Goal: Check status: Check status

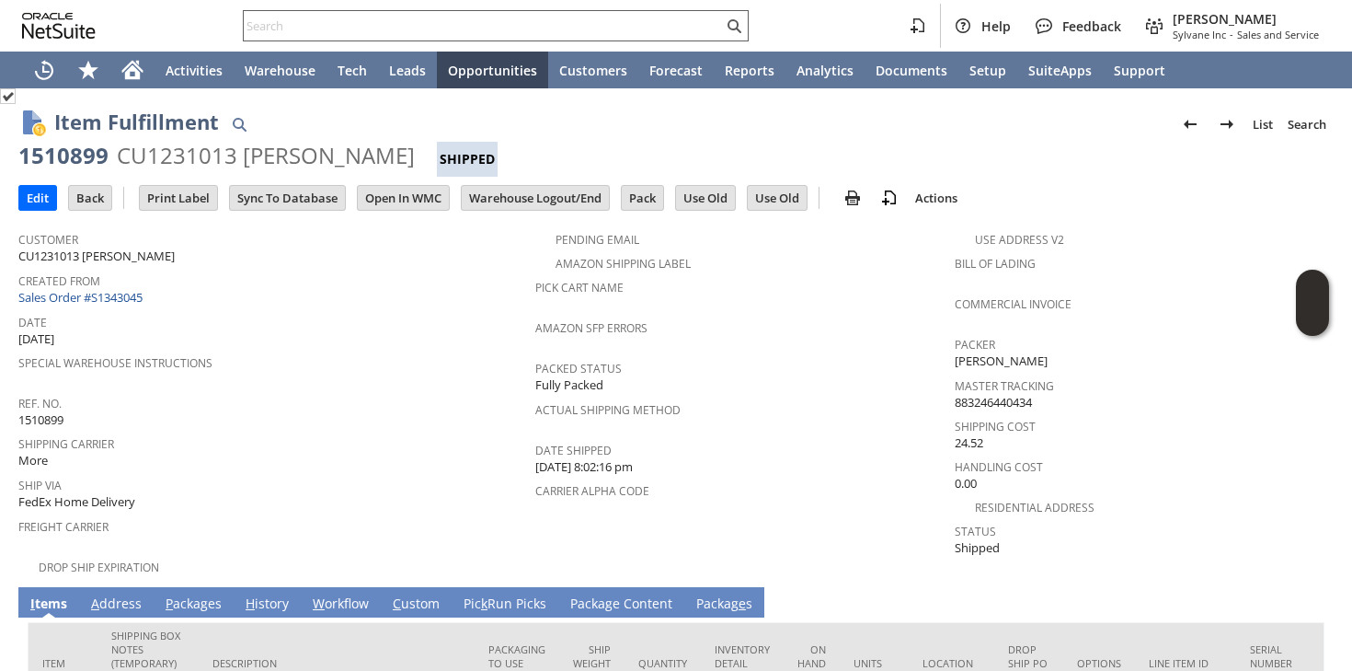
click at [458, 26] on input "text" at bounding box center [483, 26] width 479 height 22
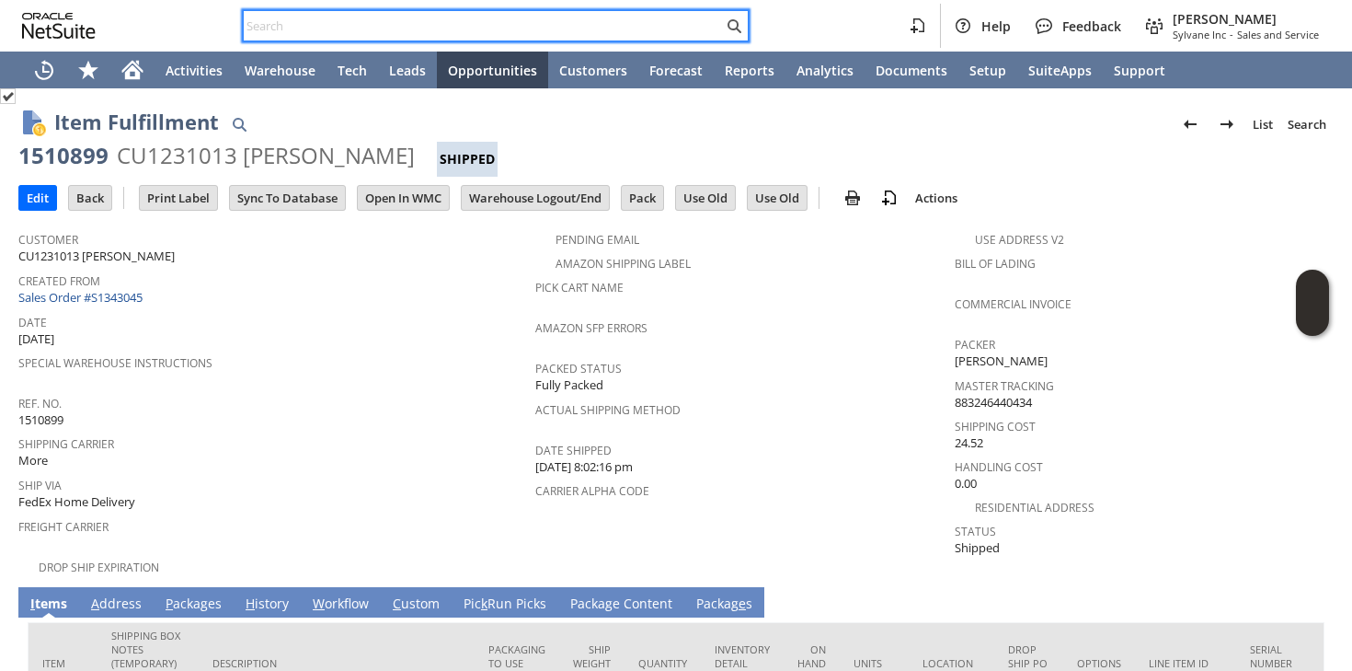
paste input "7032313869"
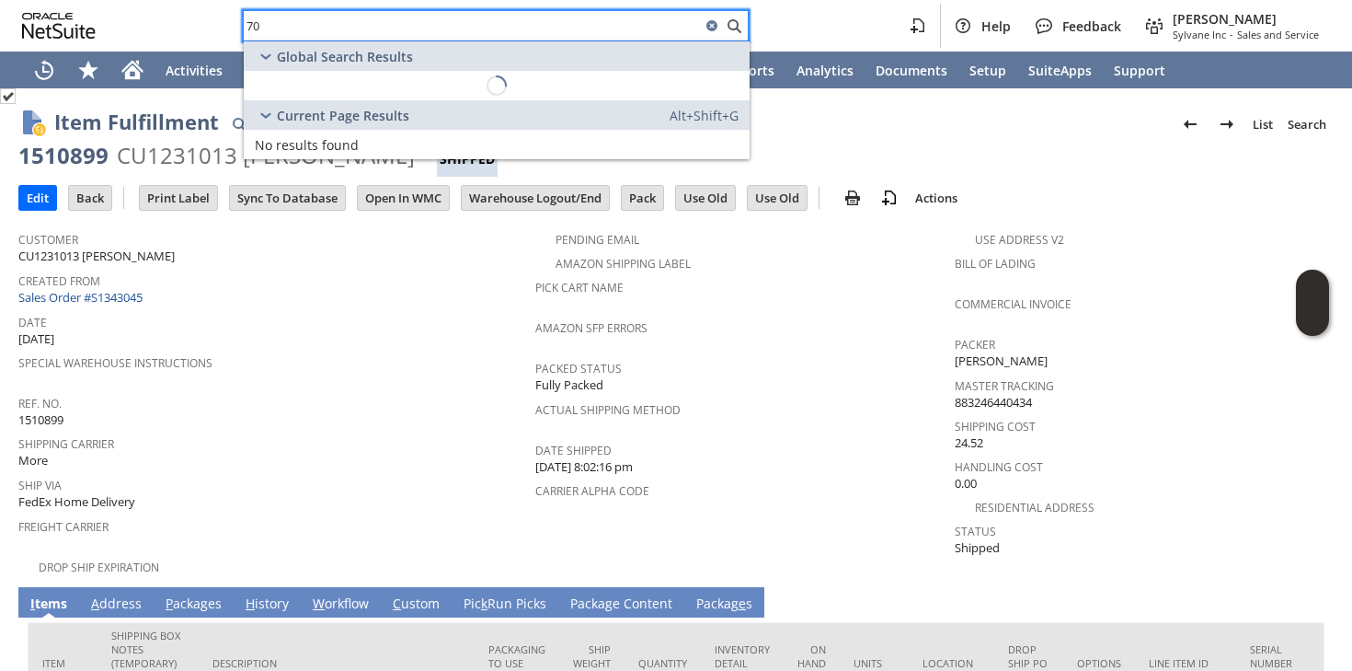
type input "7"
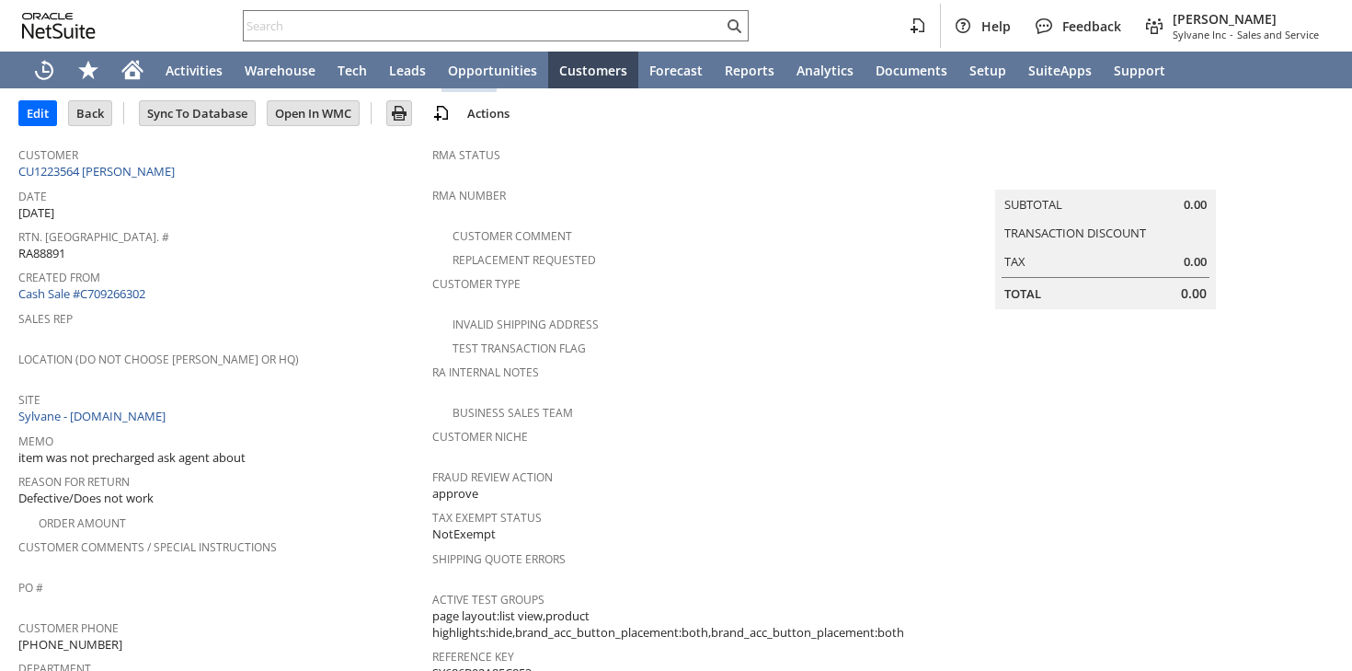
scroll to position [121, 0]
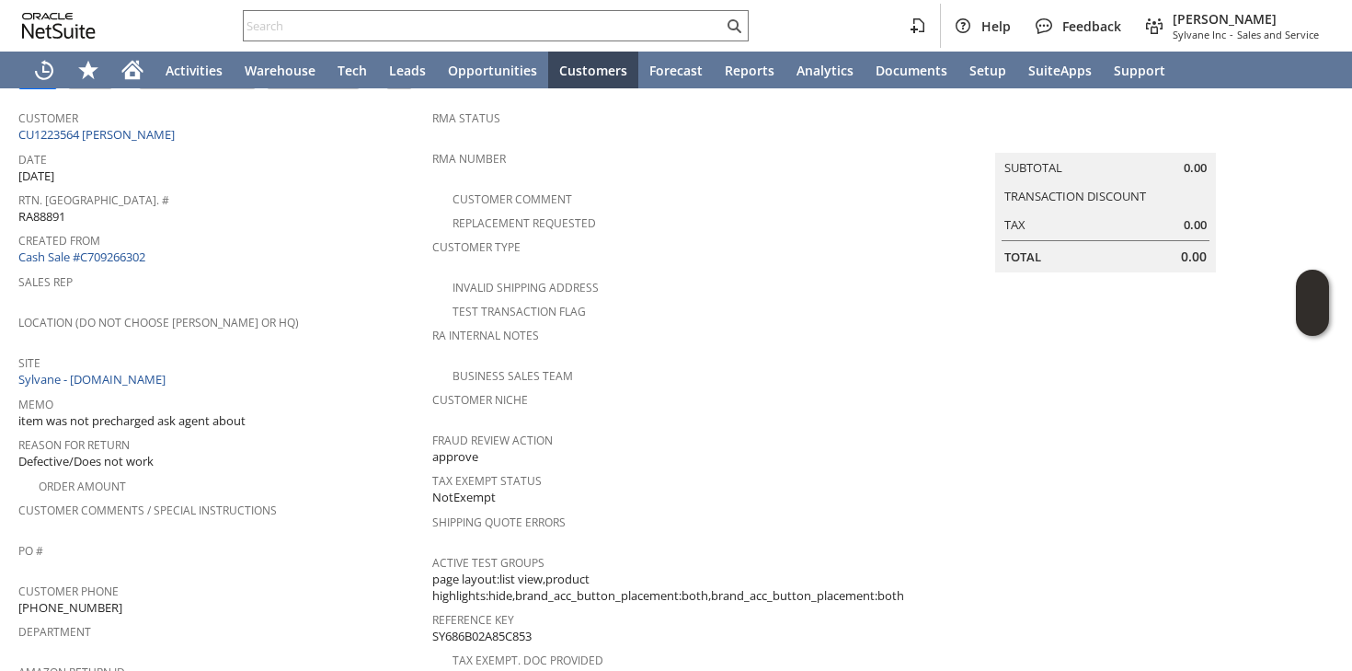
click at [154, 142] on td "Customer CU1223564 Joseph Schmelzer" at bounding box center [225, 123] width 414 height 46
click at [160, 137] on link "CU1223564 [PERSON_NAME]" at bounding box center [98, 134] width 161 height 17
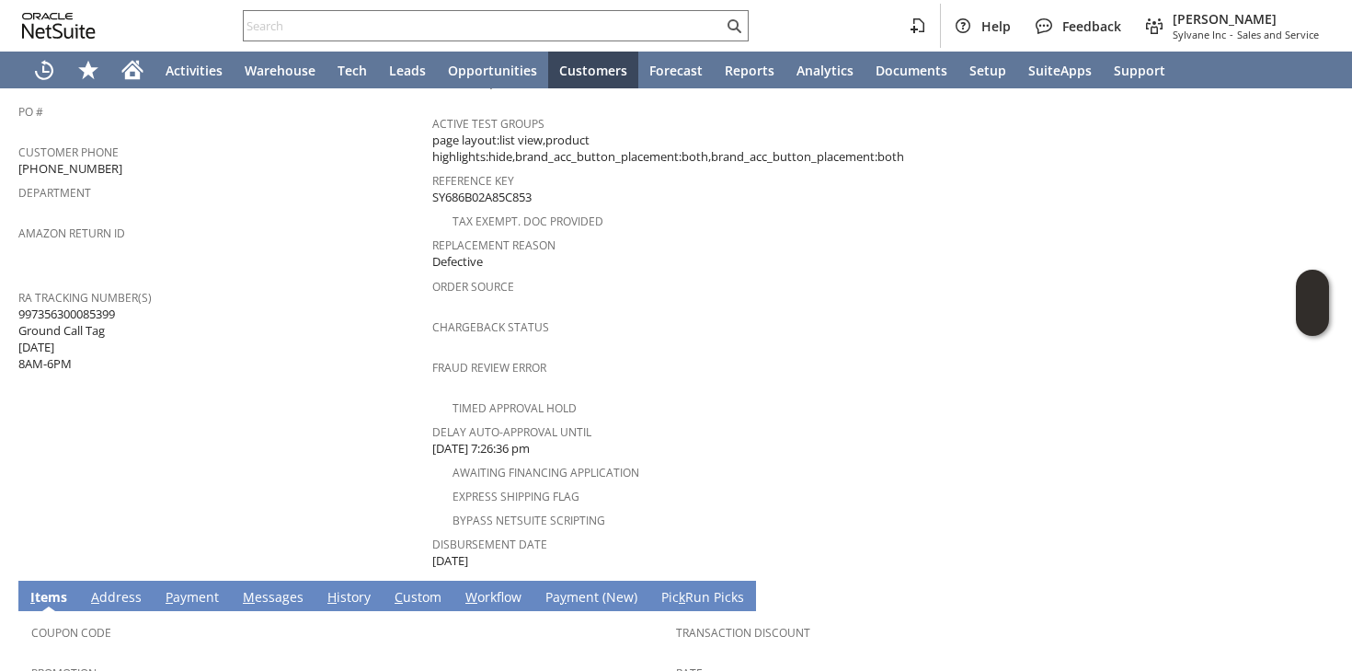
scroll to position [791, 0]
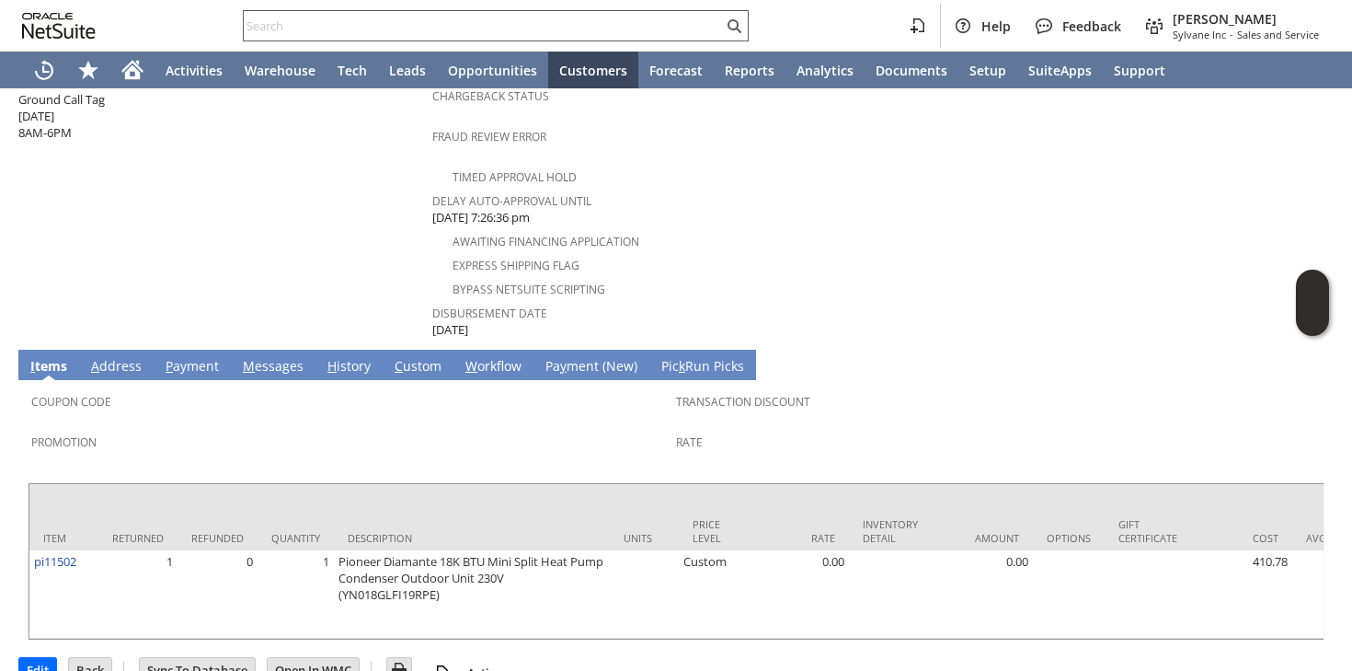
click at [428, 24] on input "text" at bounding box center [483, 26] width 479 height 22
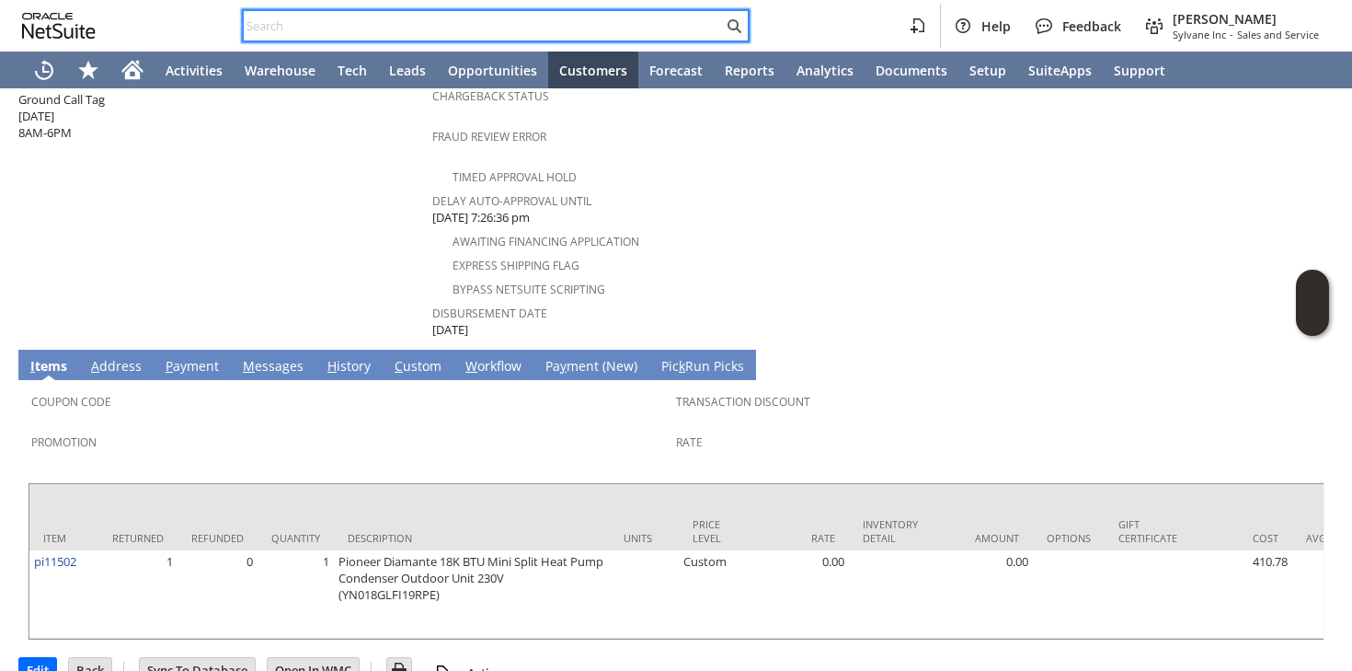
paste input "SY6896D30229163"
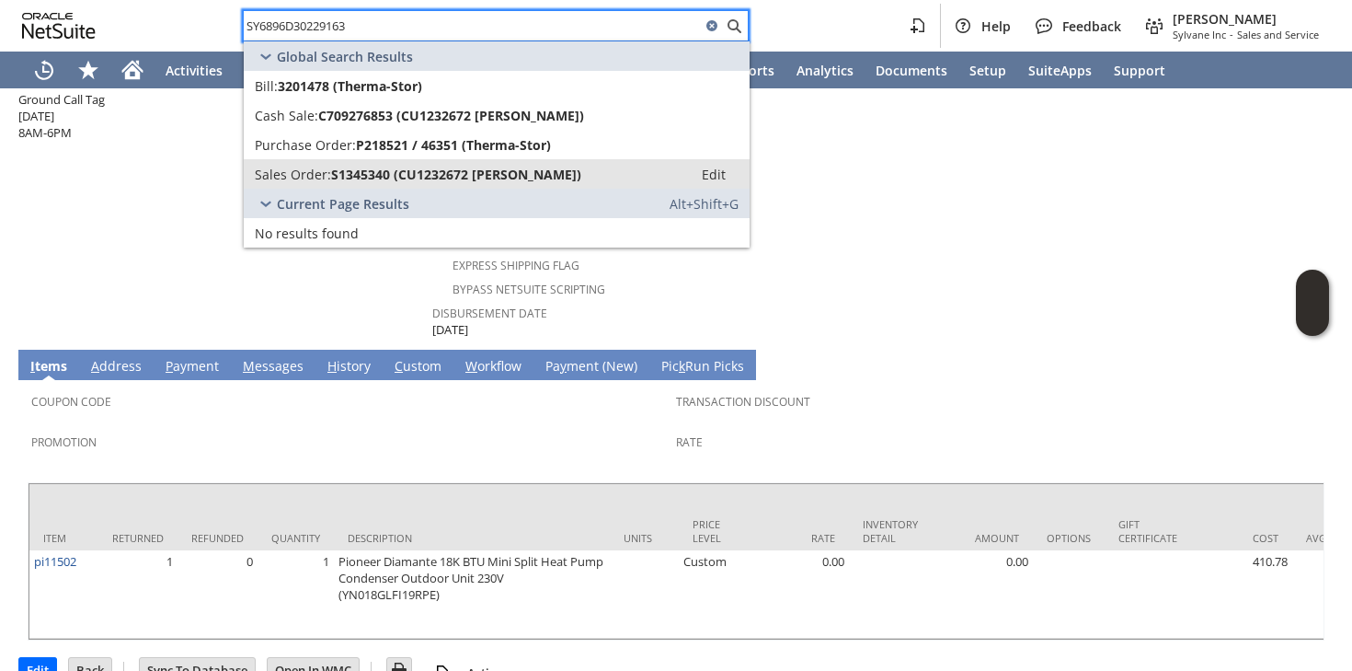
type input "SY6896D30229163"
click at [373, 166] on span "S1345340 (CU1232672 Sherry Purser)" at bounding box center [456, 174] width 250 height 17
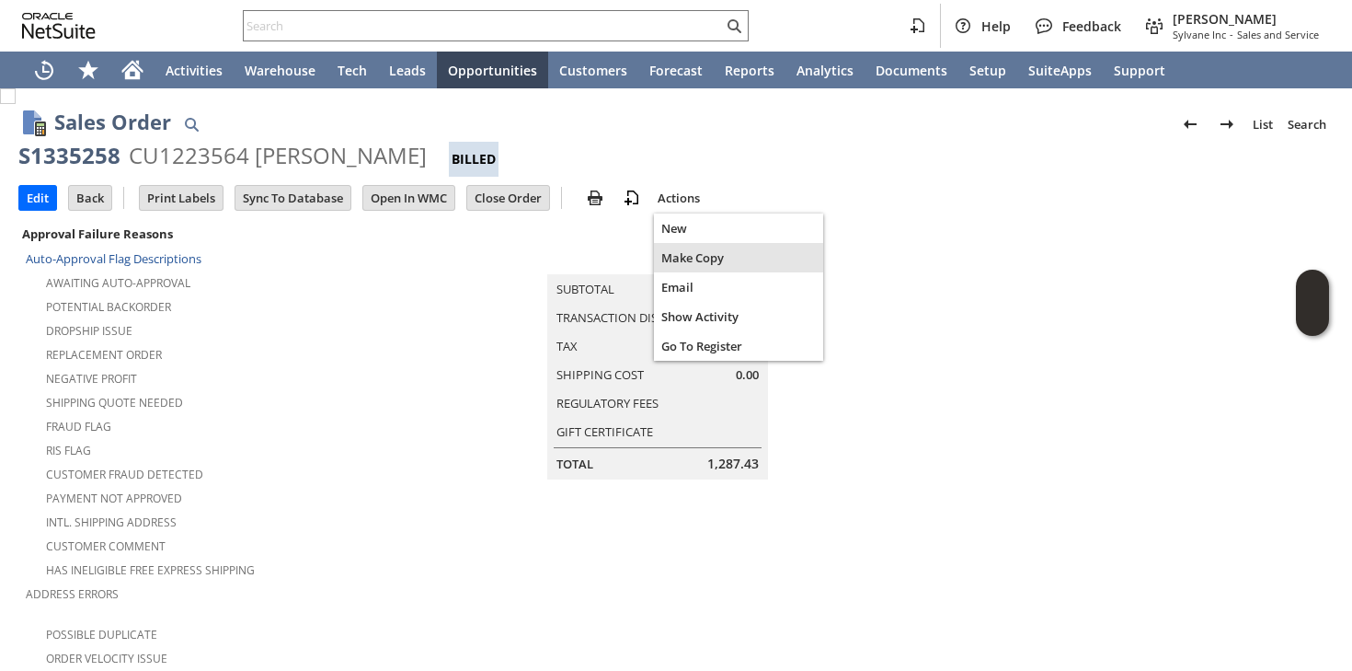
click at [690, 261] on span "Make Copy" at bounding box center [738, 257] width 155 height 17
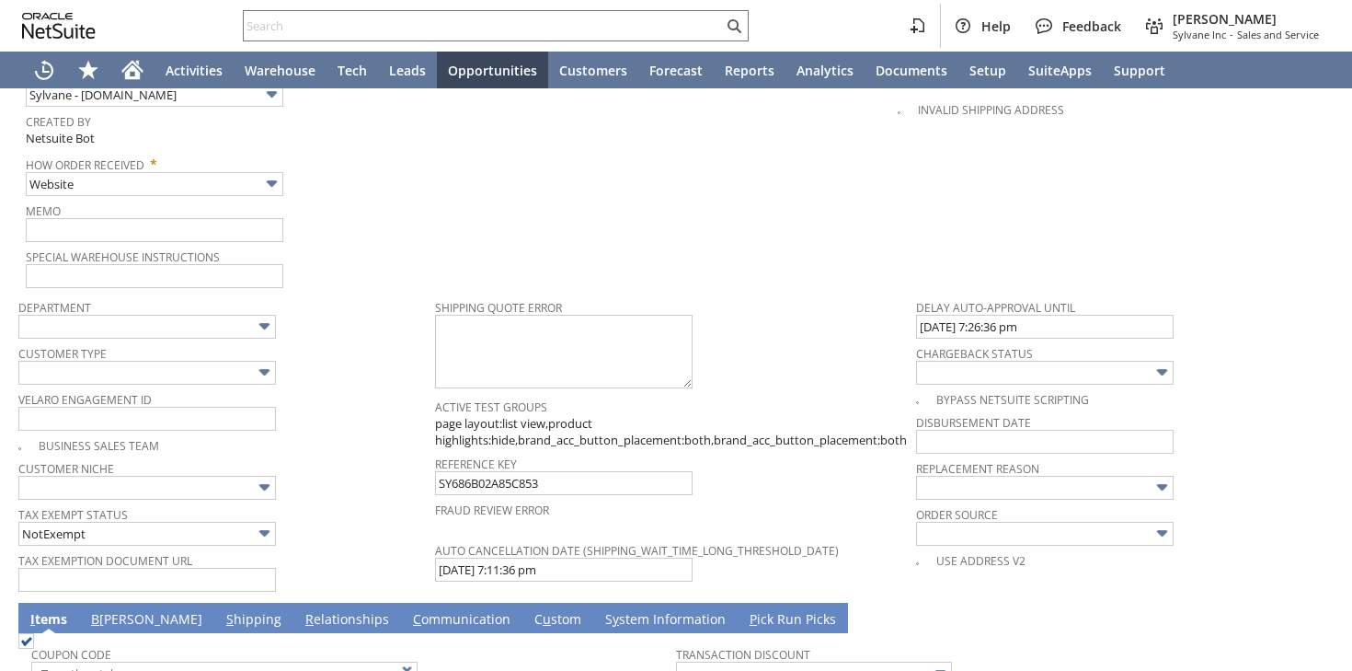
scroll to position [1316, 0]
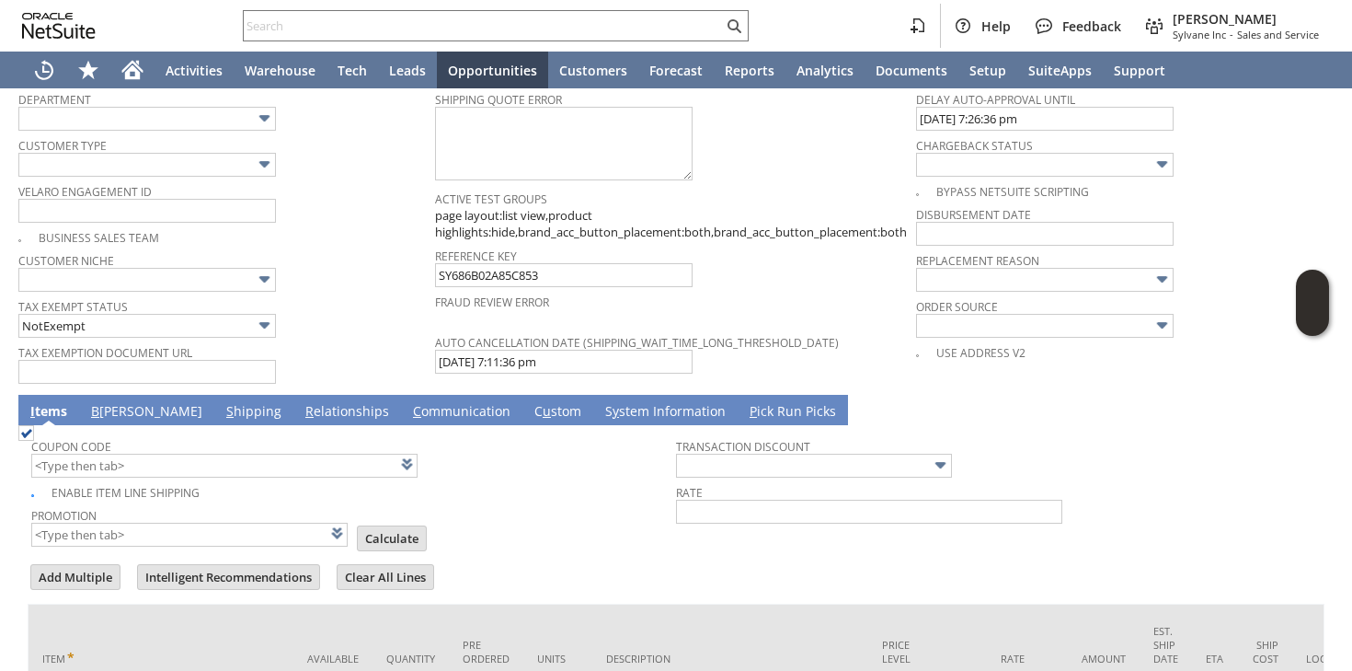
type input "Headquarters - Phone/Fax"
type input "Make Copy"
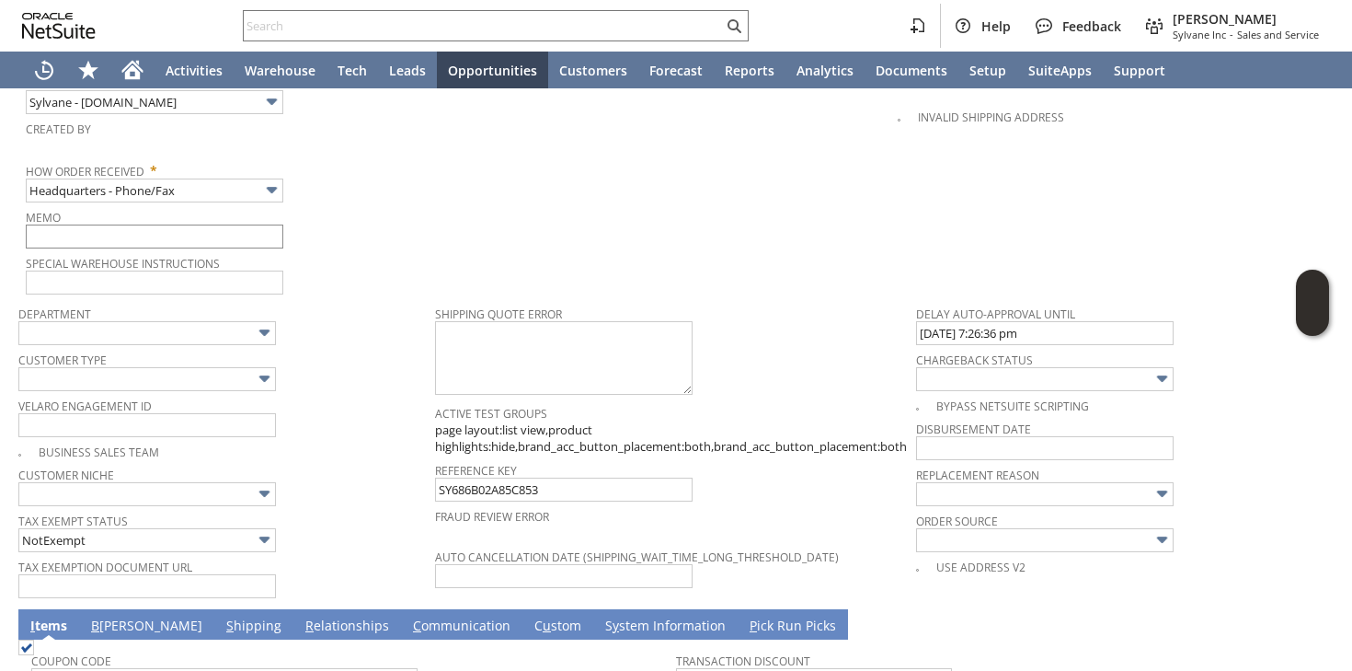
type input "Intelligent Recommendations¹⁰"
click at [222, 178] on input "Headquarters - Phone/Fax" at bounding box center [155, 190] width 258 height 24
type input "Admin / Replacement Unit"
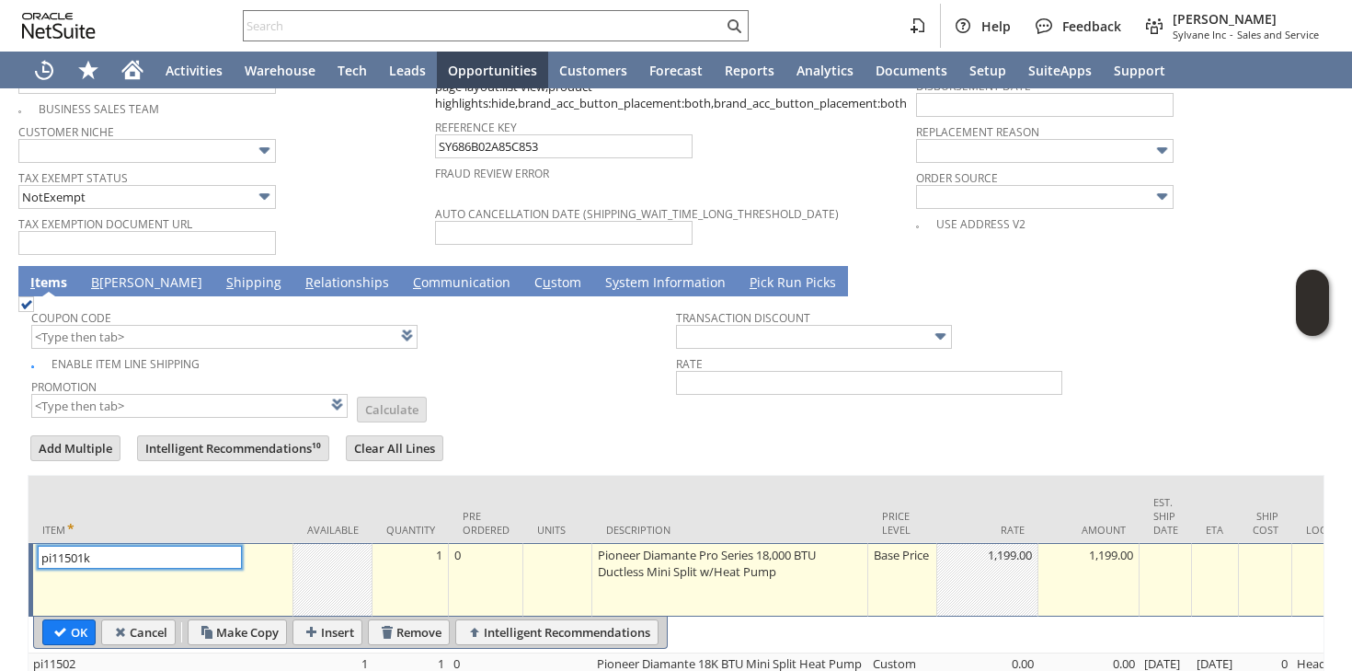
scroll to position [1443, 0]
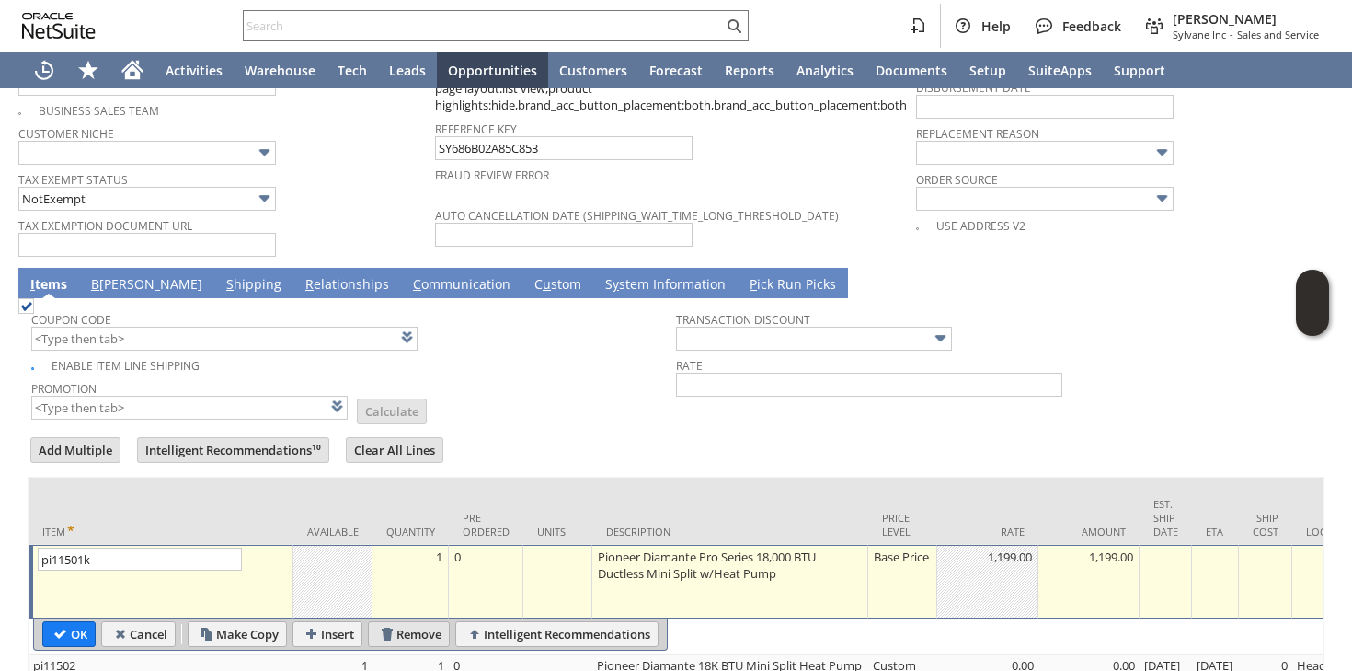
click at [417, 622] on input "Remove" at bounding box center [409, 634] width 80 height 24
type input "pi11502"
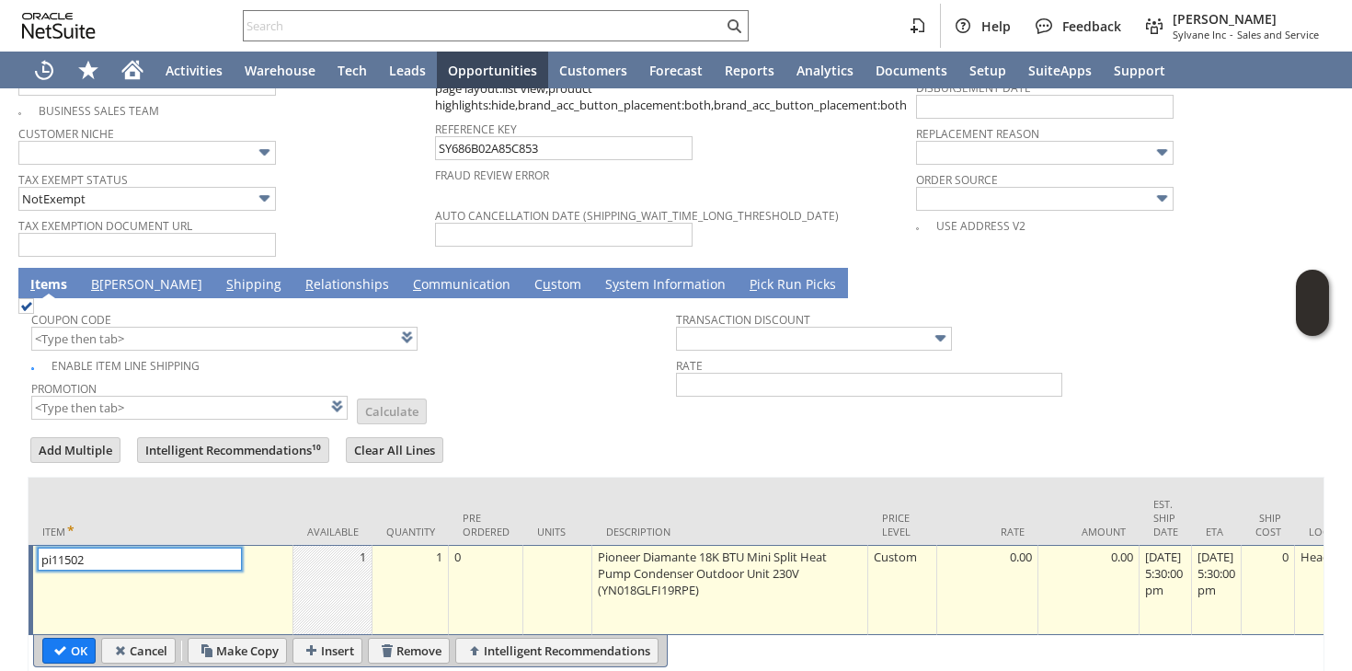
type input "Intelligent Recommendations ⁰"
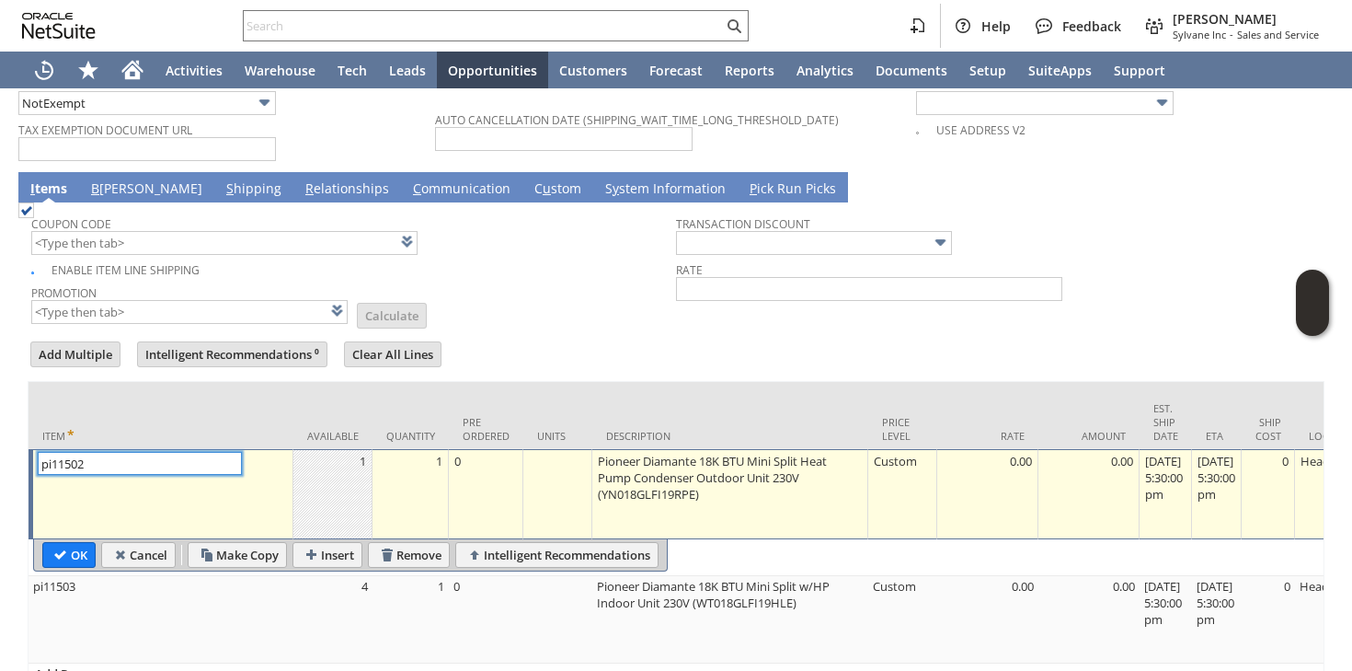
scroll to position [1609, 0]
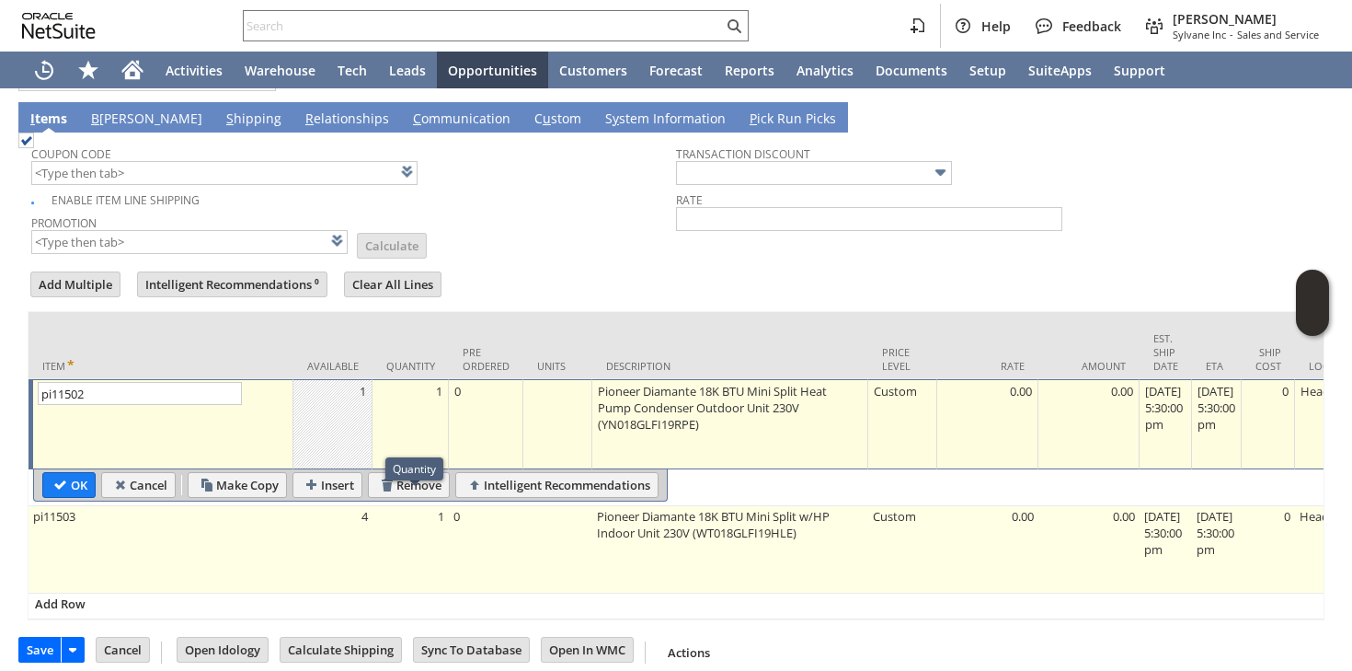
click at [429, 548] on td "1" at bounding box center [411, 549] width 76 height 87
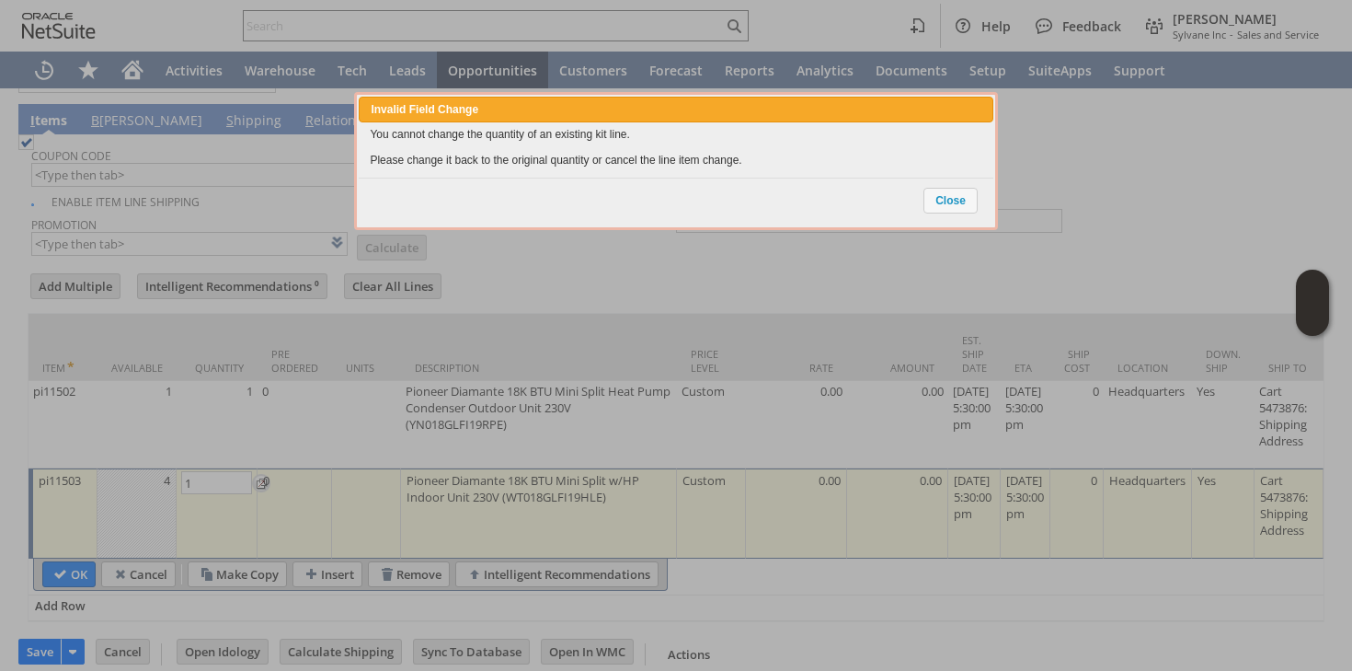
click at [948, 214] on body "Help Feedback [PERSON_NAME] Sylvane Inc - Sales and Service Activities Warehous…" at bounding box center [676, 335] width 1352 height 671
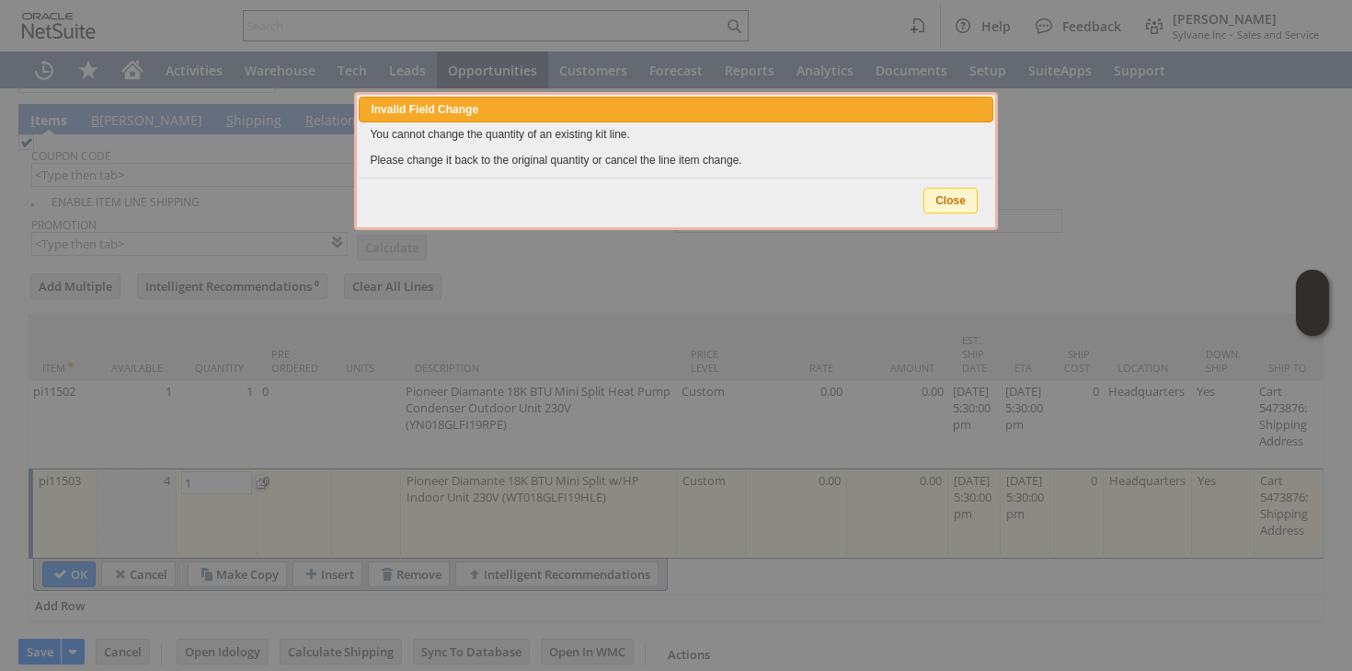
click at [963, 203] on span "Close" at bounding box center [951, 201] width 52 height 24
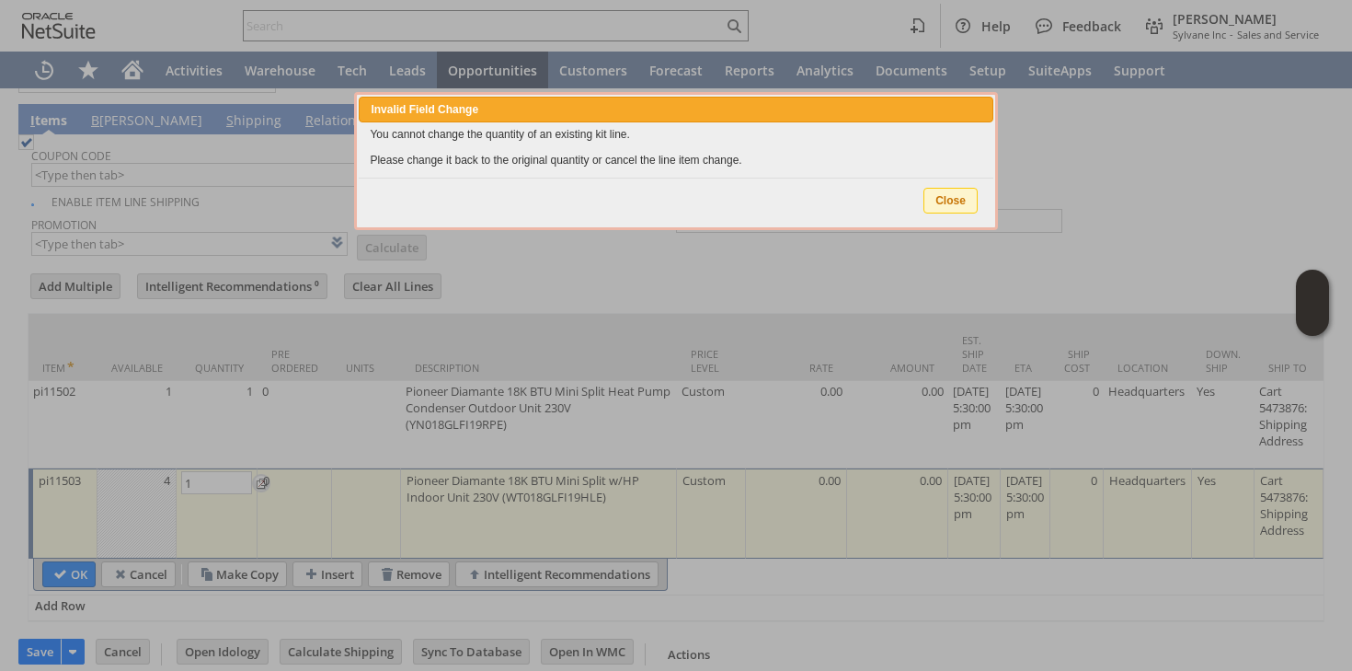
click at [937, 192] on span "Close" at bounding box center [951, 201] width 52 height 24
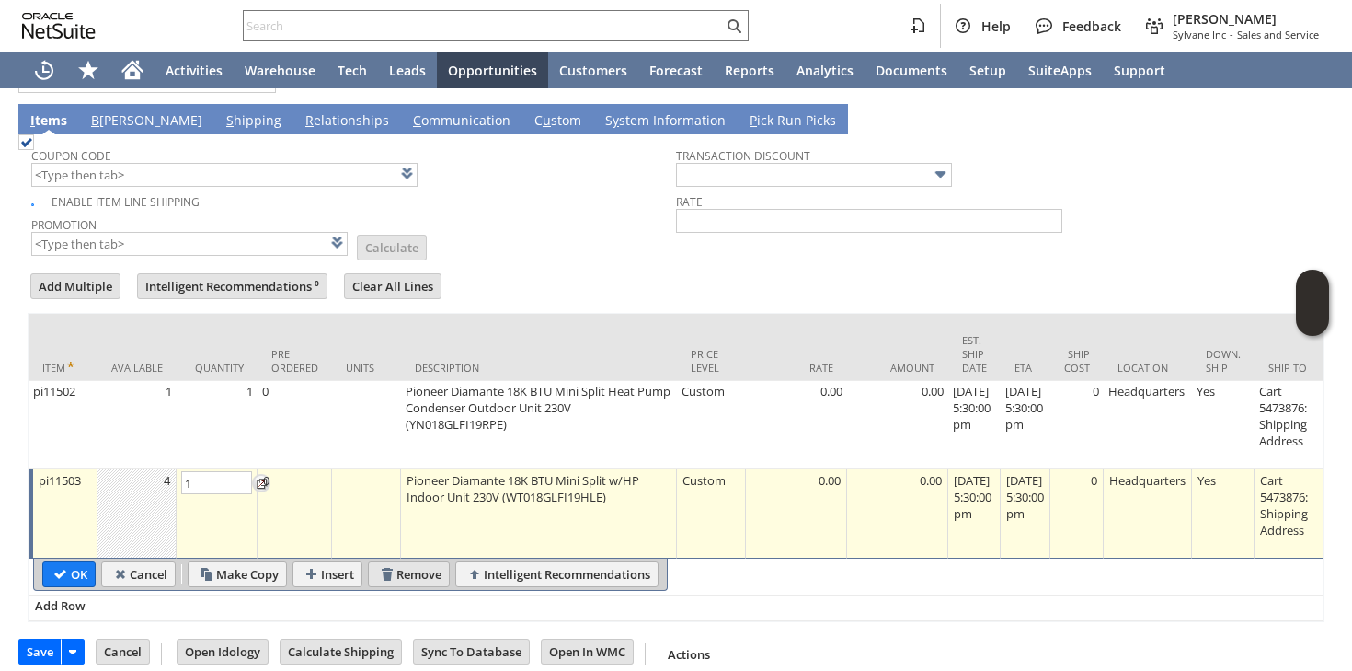
click at [396, 562] on input "Remove" at bounding box center [409, 574] width 80 height 24
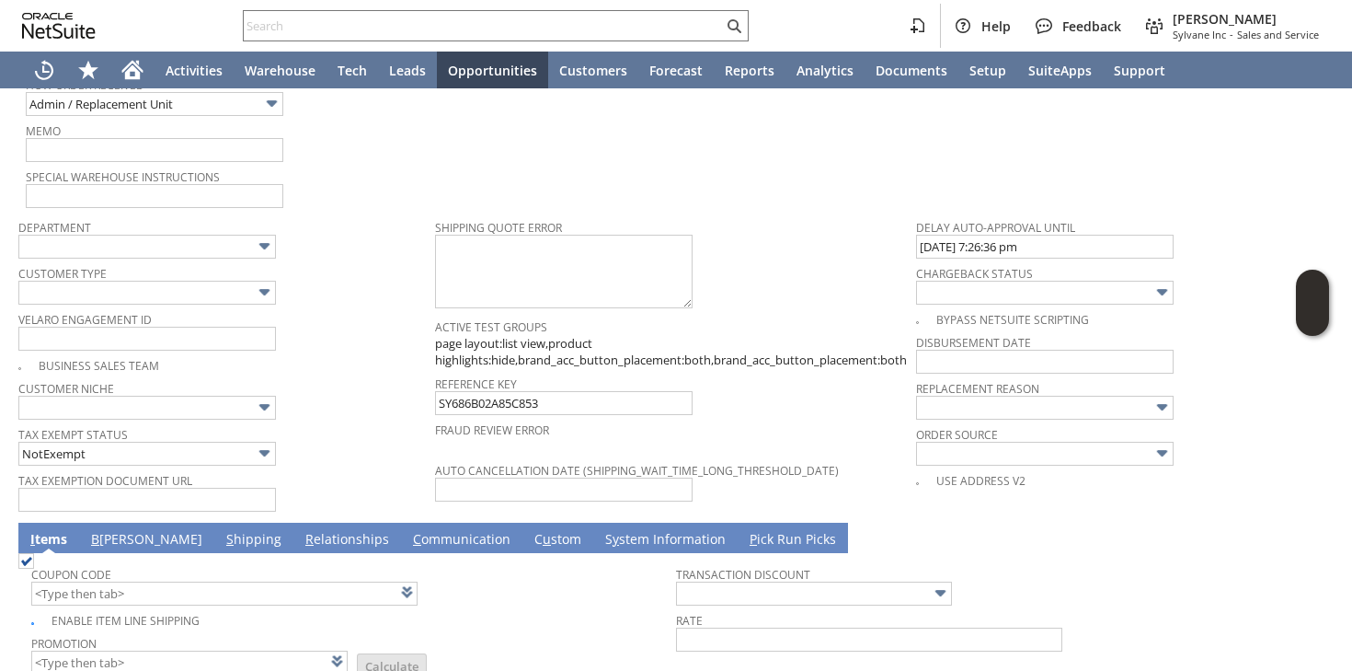
scroll to position [1145, 0]
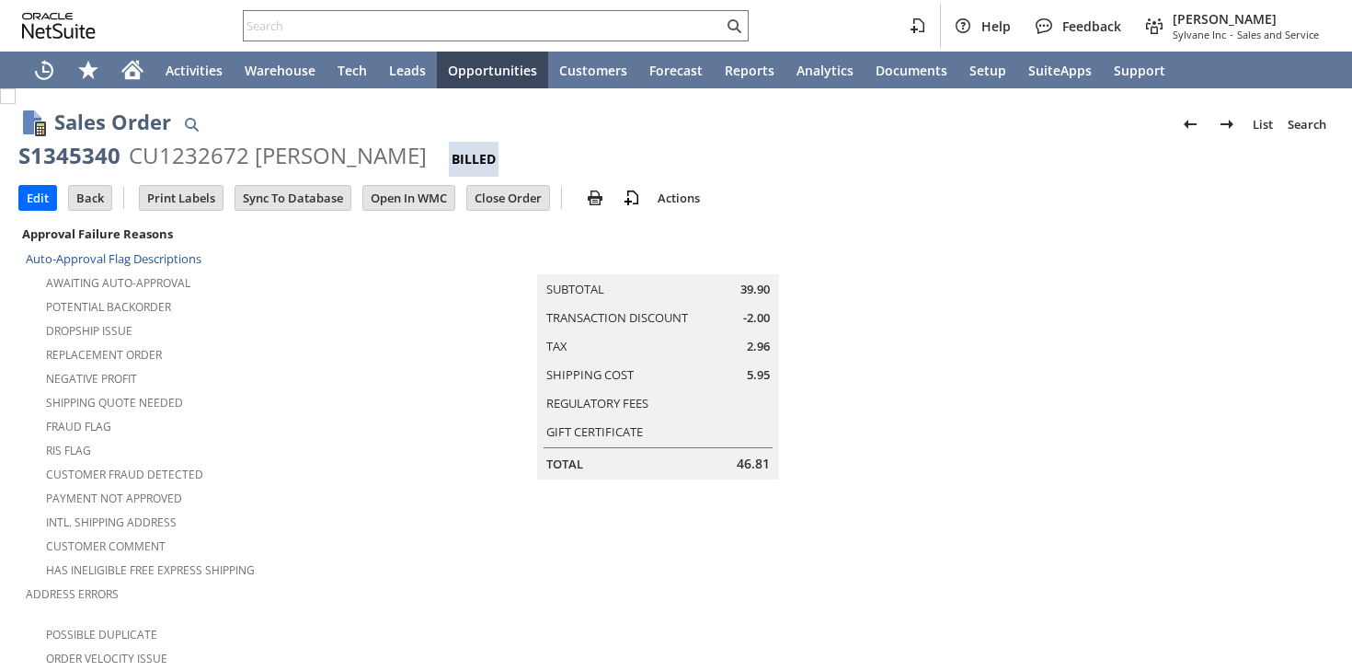
scroll to position [1213, 0]
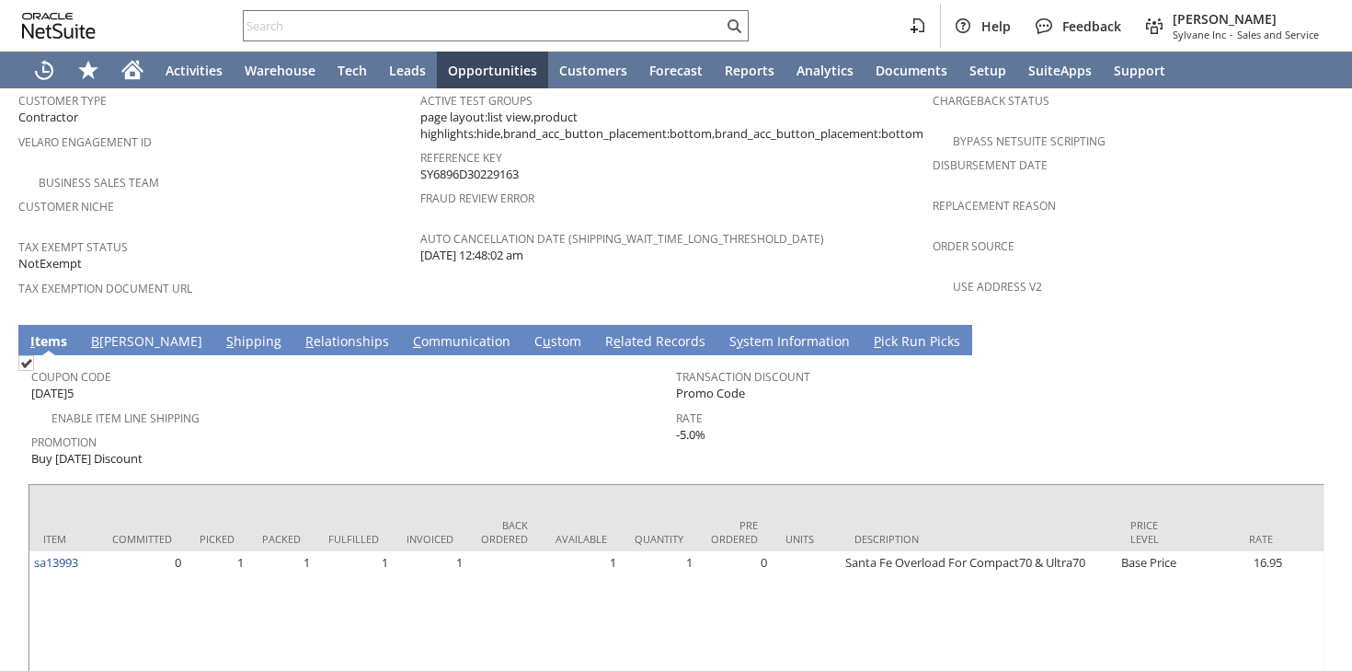
click at [222, 332] on link "S hipping" at bounding box center [254, 342] width 64 height 20
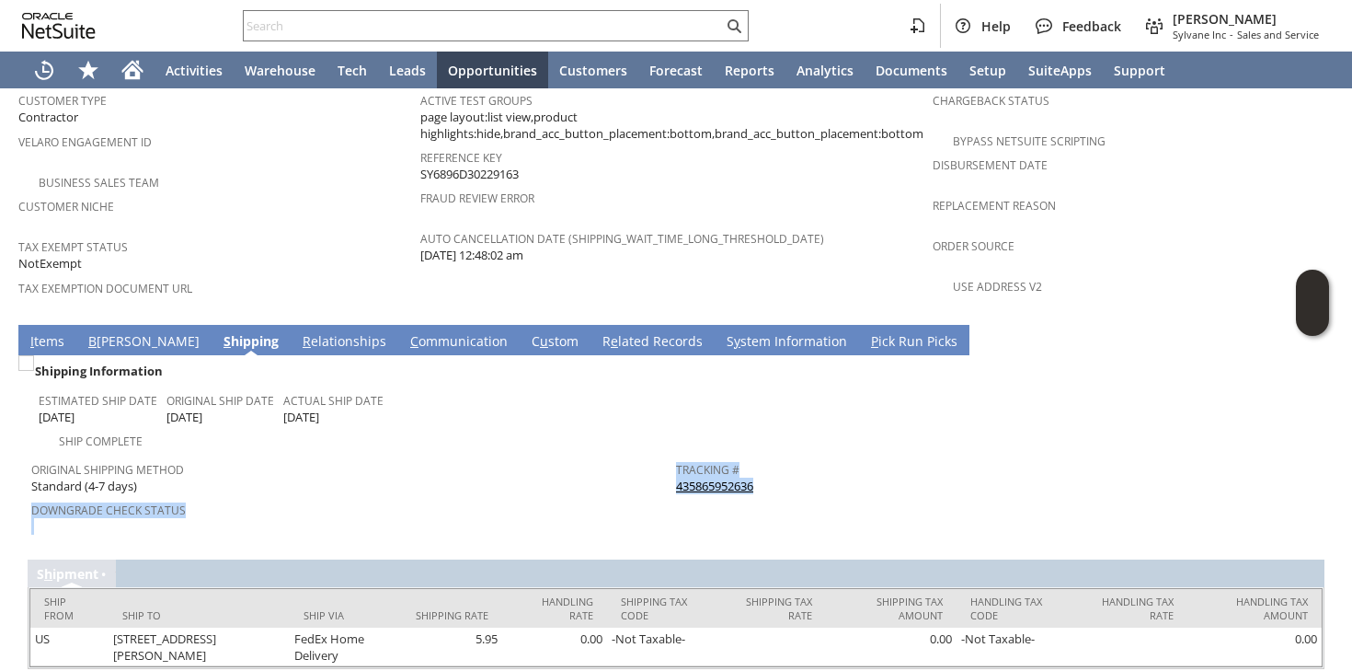
drag, startPoint x: 774, startPoint y: 435, endPoint x: 670, endPoint y: 435, distance: 104.0
click at [670, 452] on tr "Original Shipping Method Standard (4-7 days) Downgrade Check Status Tracking # …" at bounding box center [676, 495] width 1290 height 86
click at [504, 456] on span "Original Shipping Method" at bounding box center [349, 466] width 636 height 21
drag, startPoint x: 771, startPoint y: 433, endPoint x: 676, endPoint y: 434, distance: 94.8
click at [676, 456] on div "Tracking # 435865952636" at bounding box center [994, 475] width 636 height 39
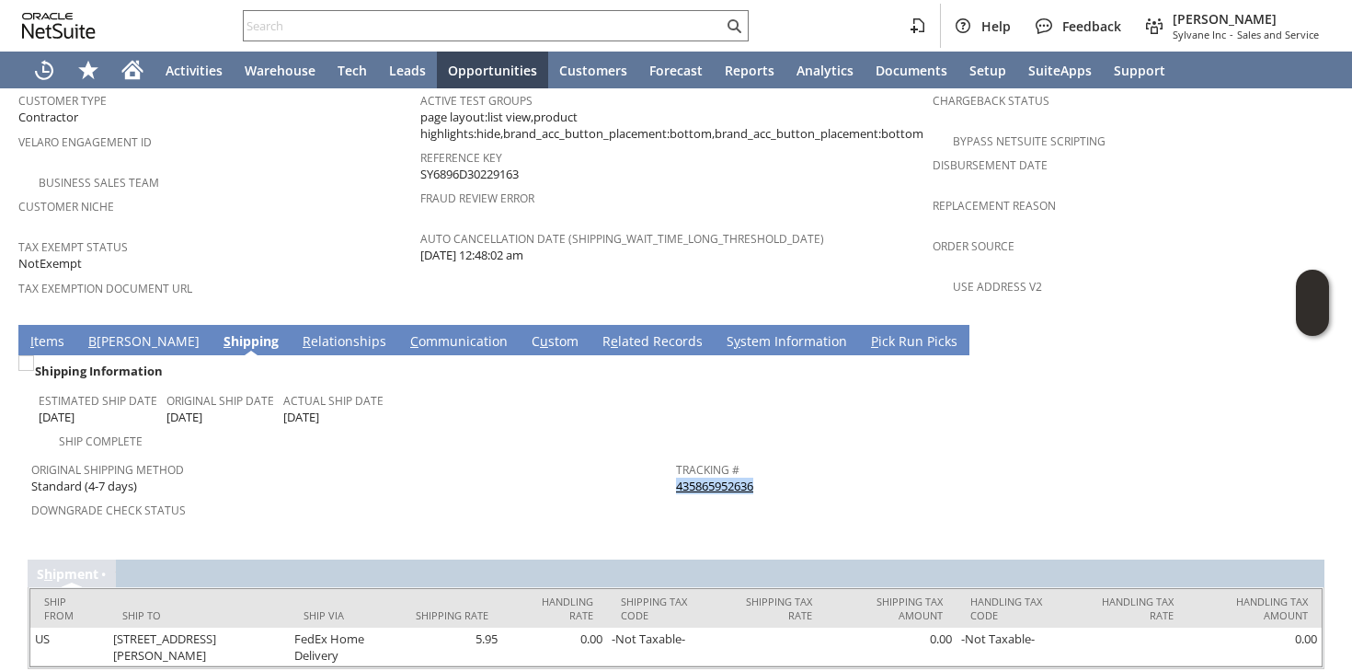
copy link "435865952636"
click at [55, 332] on link "I tems" at bounding box center [47, 342] width 43 height 20
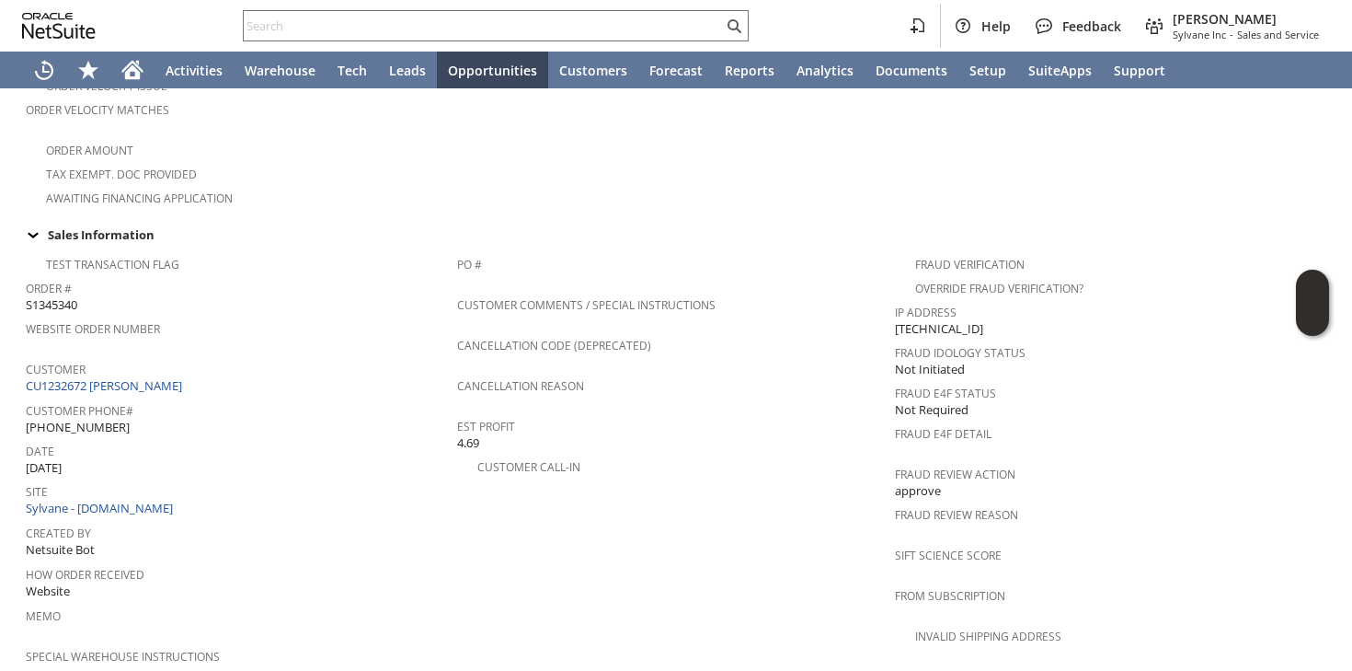
scroll to position [0, 0]
